Goal: Information Seeking & Learning: Find specific fact

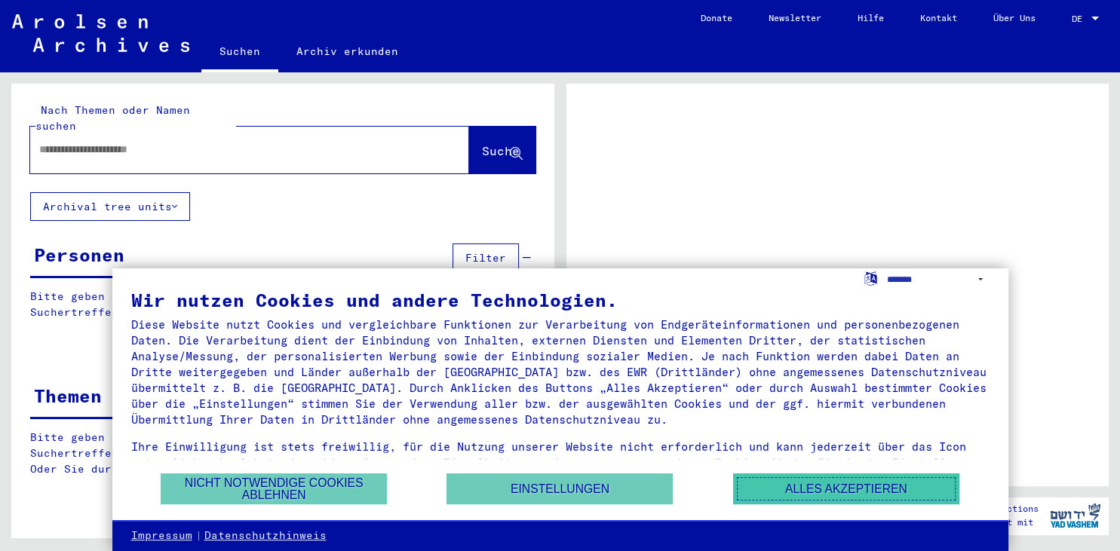
click at [803, 487] on button "Alles akzeptieren" at bounding box center [846, 489] width 226 height 31
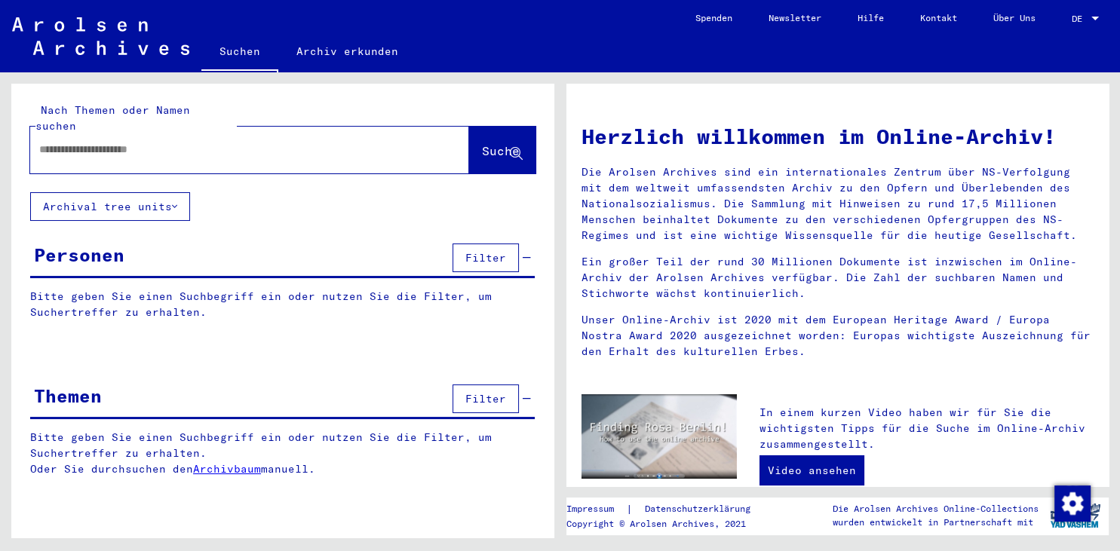
click at [177, 146] on div at bounding box center [227, 150] width 394 height 34
click at [125, 142] on input "text" at bounding box center [231, 150] width 385 height 16
type input "**********"
click at [484, 143] on span "Suche" at bounding box center [501, 150] width 38 height 15
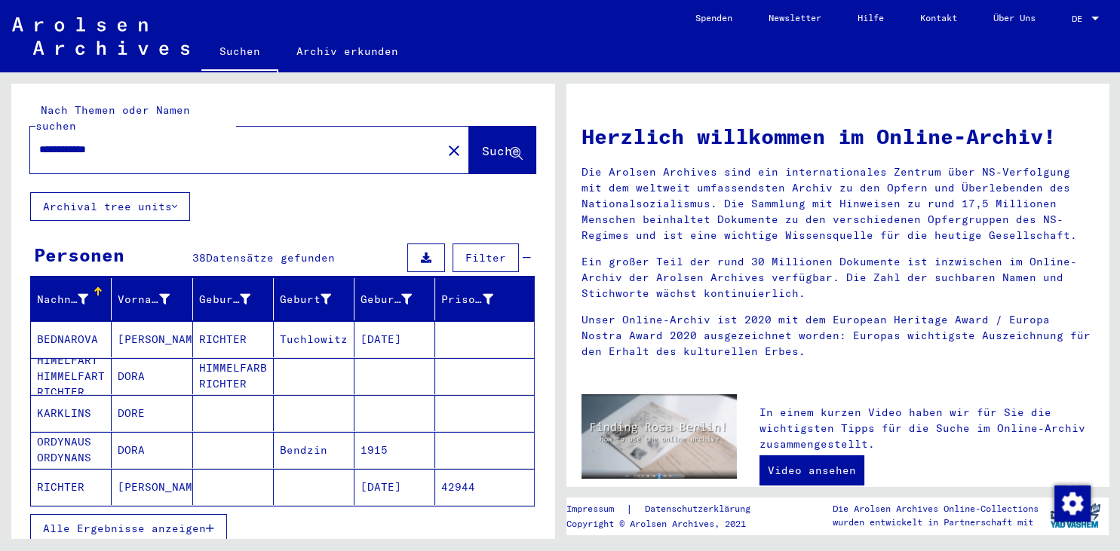
click at [502, 251] on span "Filter" at bounding box center [485, 258] width 41 height 14
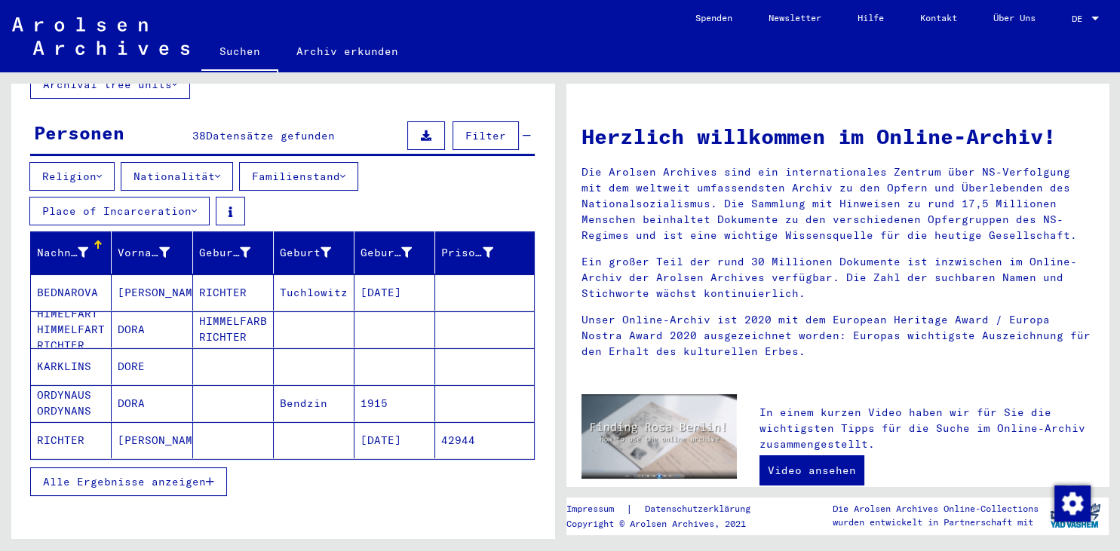
scroll to position [100, 0]
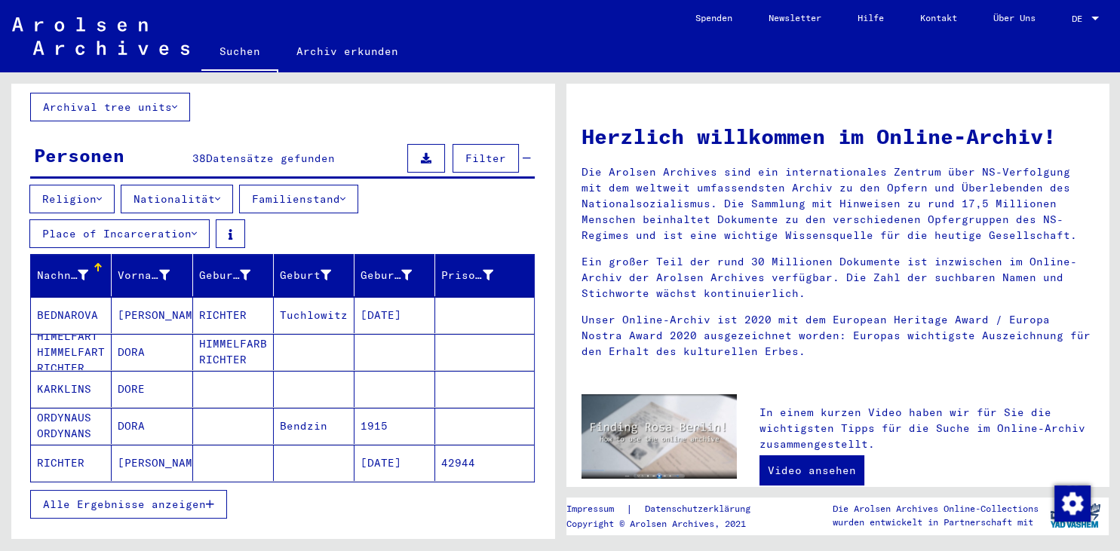
click at [197, 229] on icon at bounding box center [194, 234] width 5 height 11
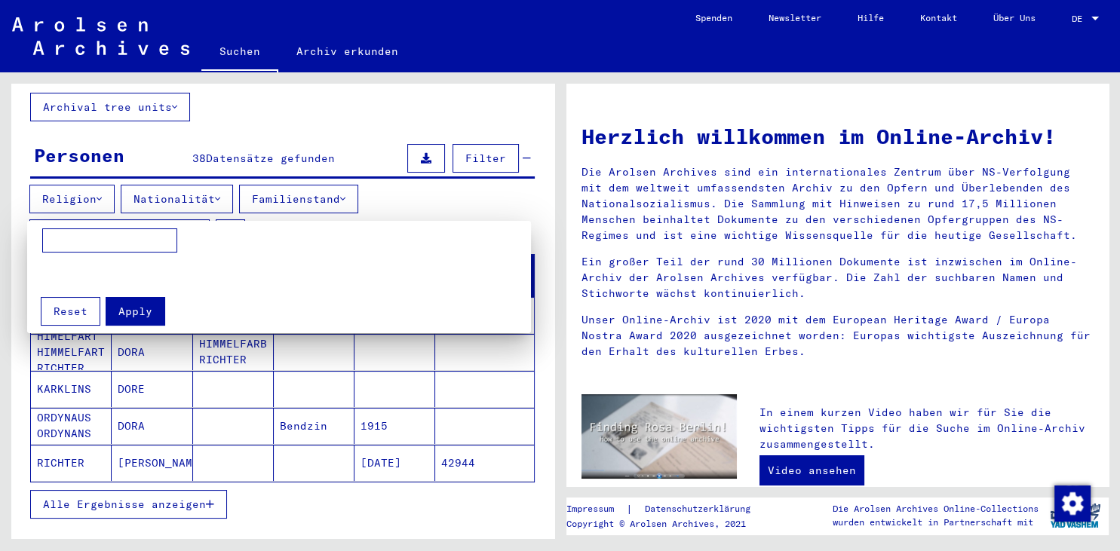
click at [197, 219] on div at bounding box center [560, 275] width 1120 height 551
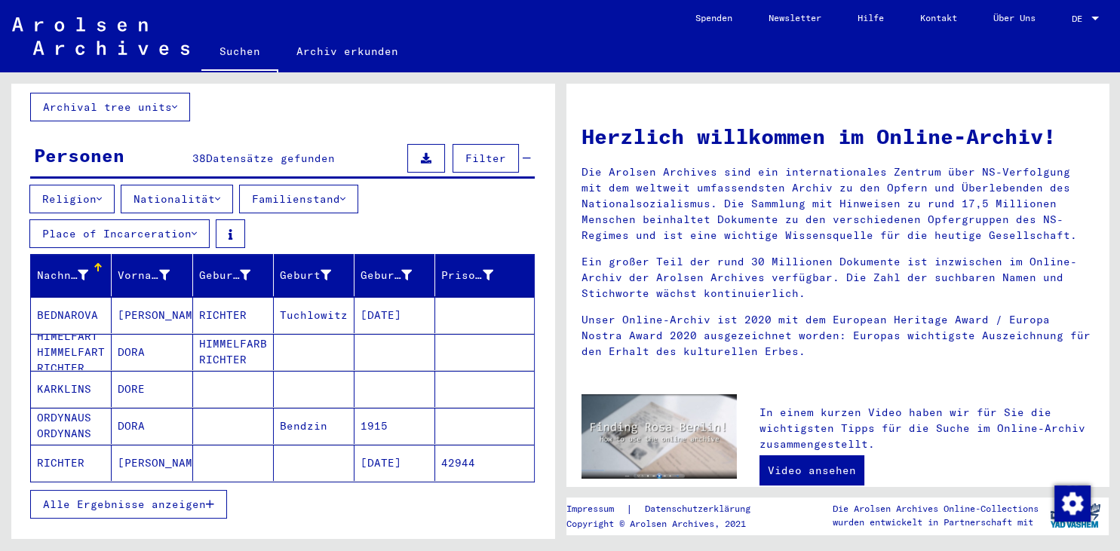
click at [318, 211] on div "Religion Nationalität Familienstand Place of Incarceration" at bounding box center [282, 219] width 543 height 69
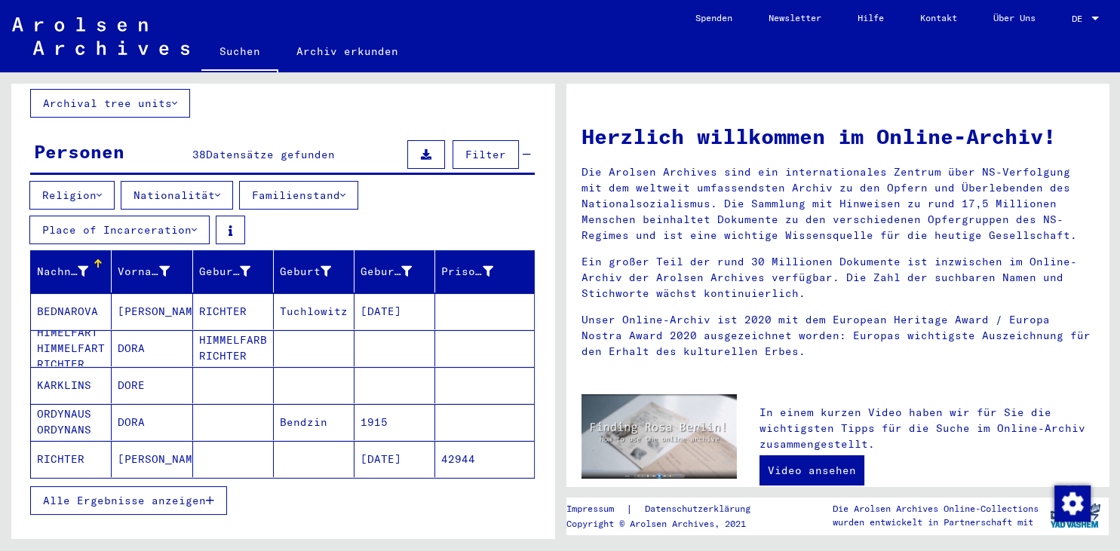
scroll to position [121, 0]
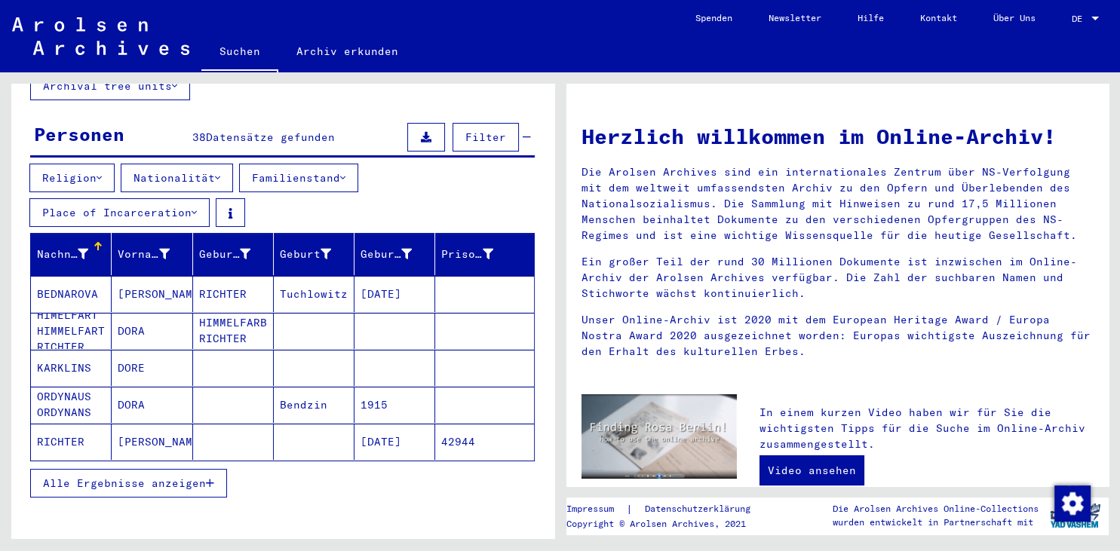
click at [153, 477] on span "Alle Ergebnisse anzeigen" at bounding box center [124, 484] width 163 height 14
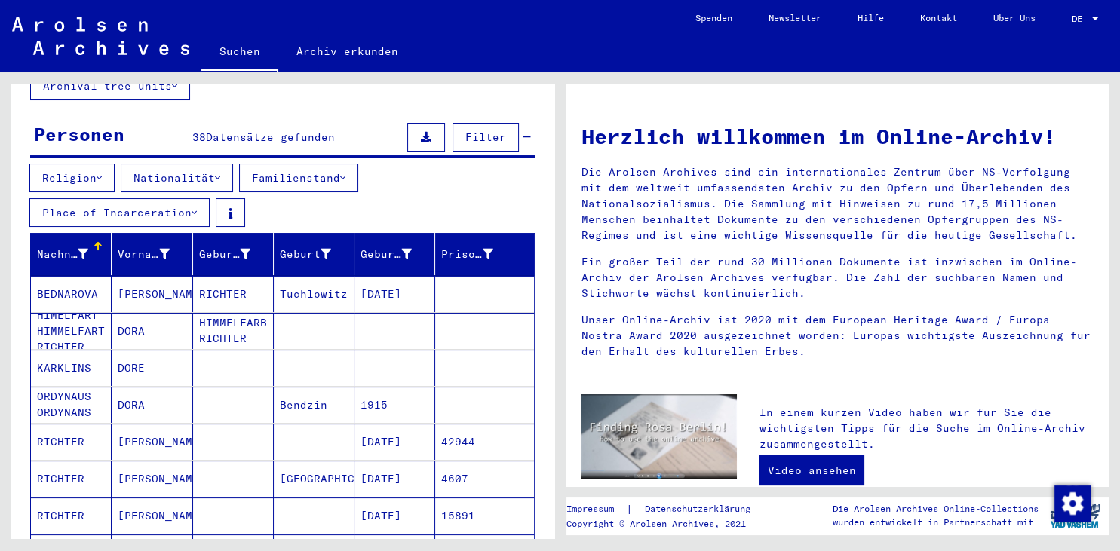
click at [75, 247] on div "Nachname" at bounding box center [62, 255] width 51 height 16
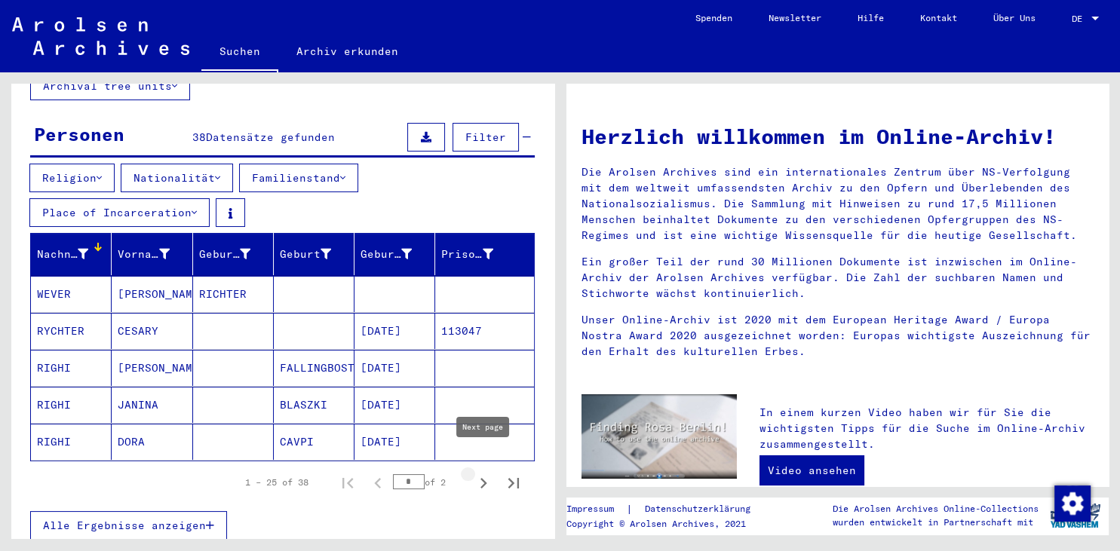
click at [478, 473] on icon "Next page" at bounding box center [483, 483] width 21 height 21
type input "*"
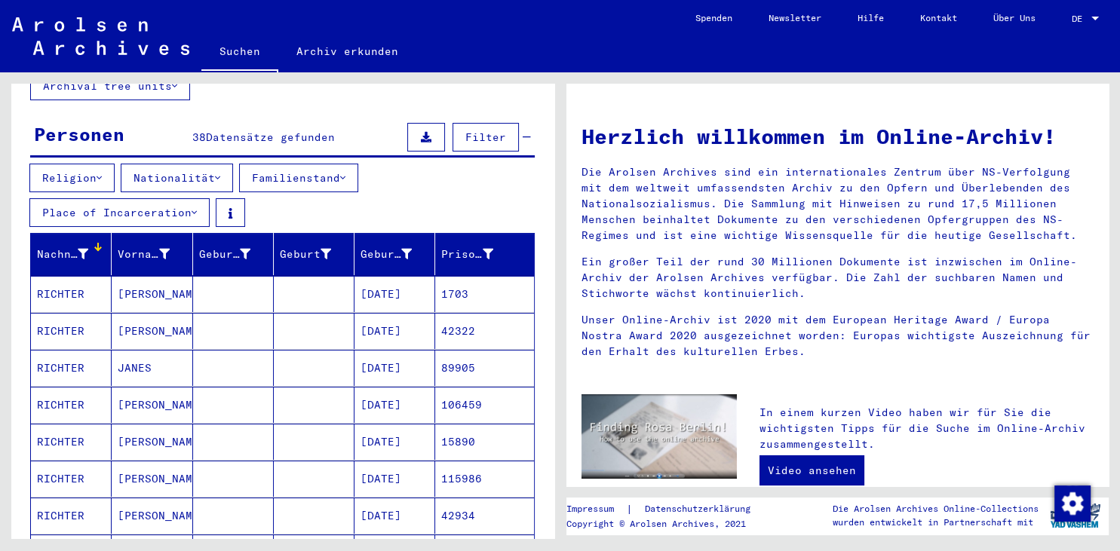
click at [478, 465] on mat-cell "115986" at bounding box center [484, 479] width 98 height 36
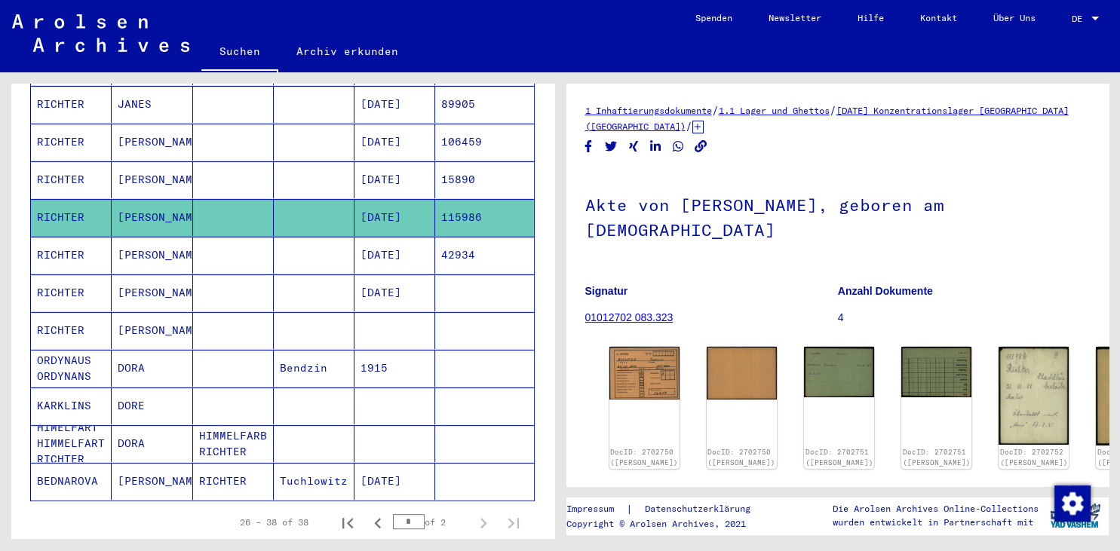
scroll to position [429, 0]
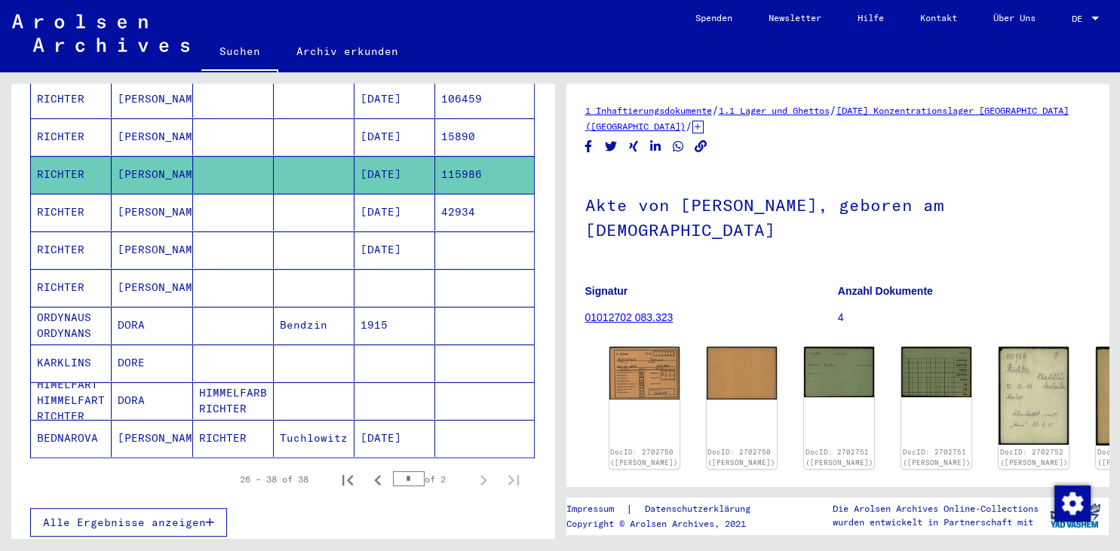
click at [146, 269] on mat-cell "[PERSON_NAME]" at bounding box center [152, 287] width 81 height 37
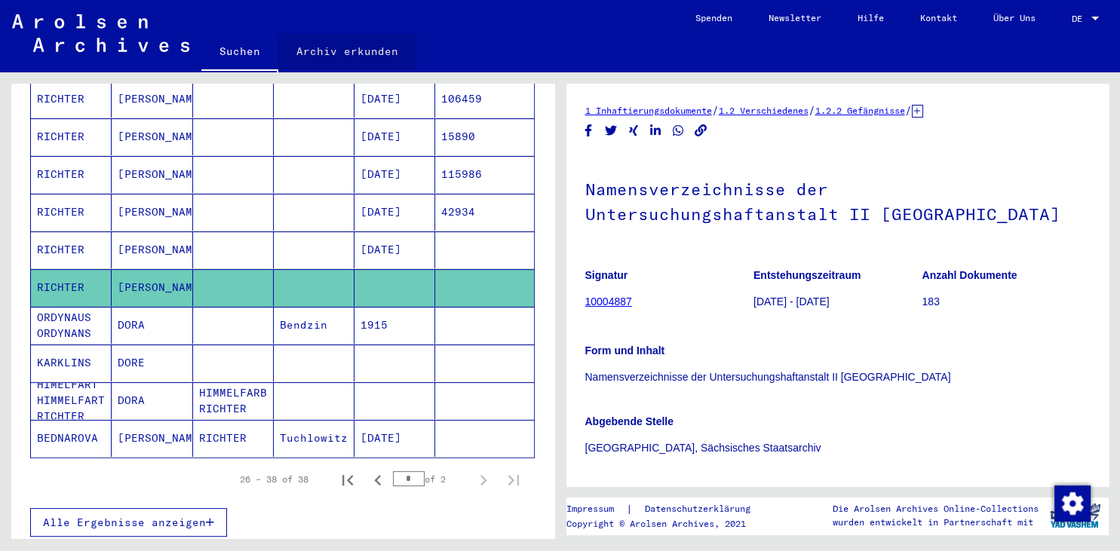
click at [376, 47] on link "Archiv erkunden" at bounding box center [347, 51] width 138 height 36
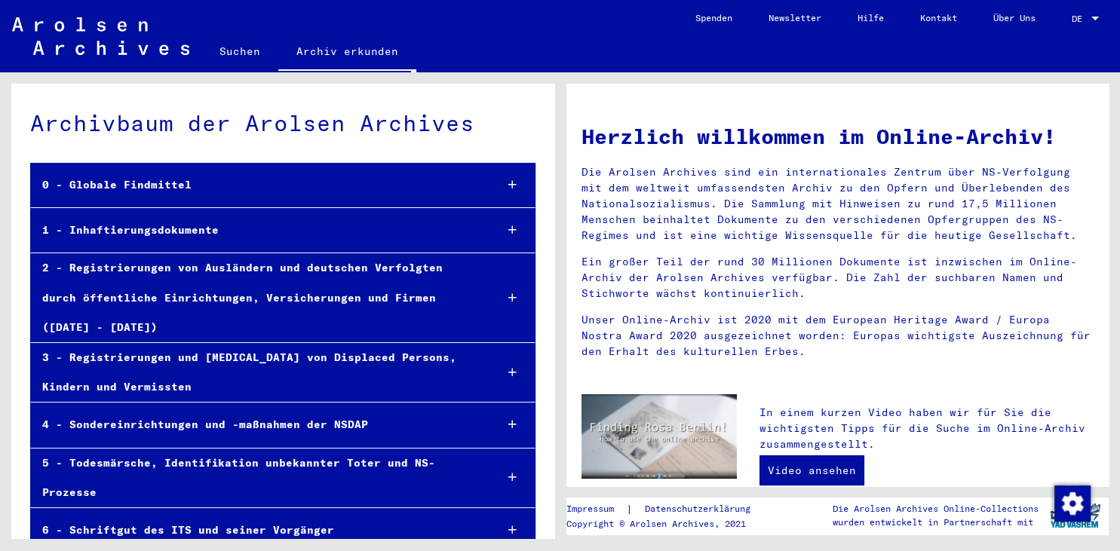
scroll to position [67, 0]
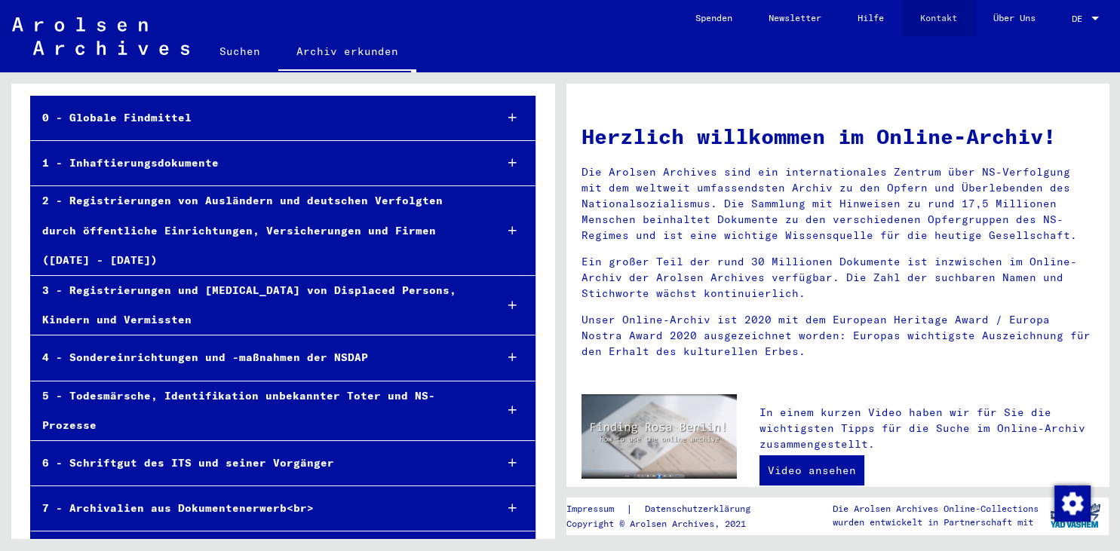
click at [920, 22] on link "Kontakt" at bounding box center [938, 18] width 73 height 36
